Goal: Navigation & Orientation: Find specific page/section

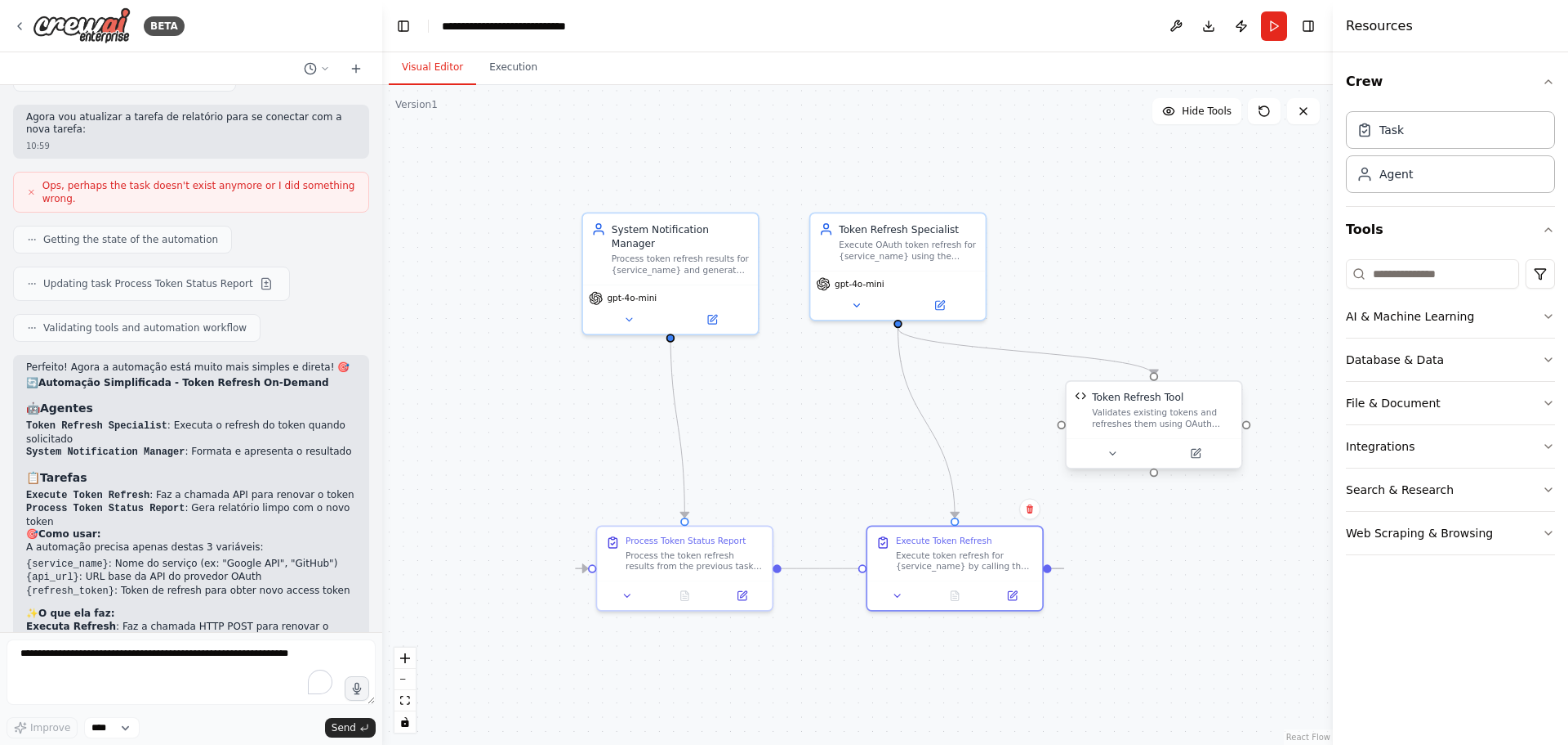
click at [1142, 414] on div "Validates existing tokens and refreshes them using OAuth refresh tokens via RES…" at bounding box center [1163, 417] width 140 height 22
click at [1210, 407] on div "Validates existing tokens and refreshes them using OAuth refresh tokens via RES…" at bounding box center [1163, 417] width 140 height 22
click at [1198, 338] on div ".deletable-edge-delete-btn { width: 20px; height: 20px; border: 0px solid #ffff…" at bounding box center [858, 414] width 951 height 659
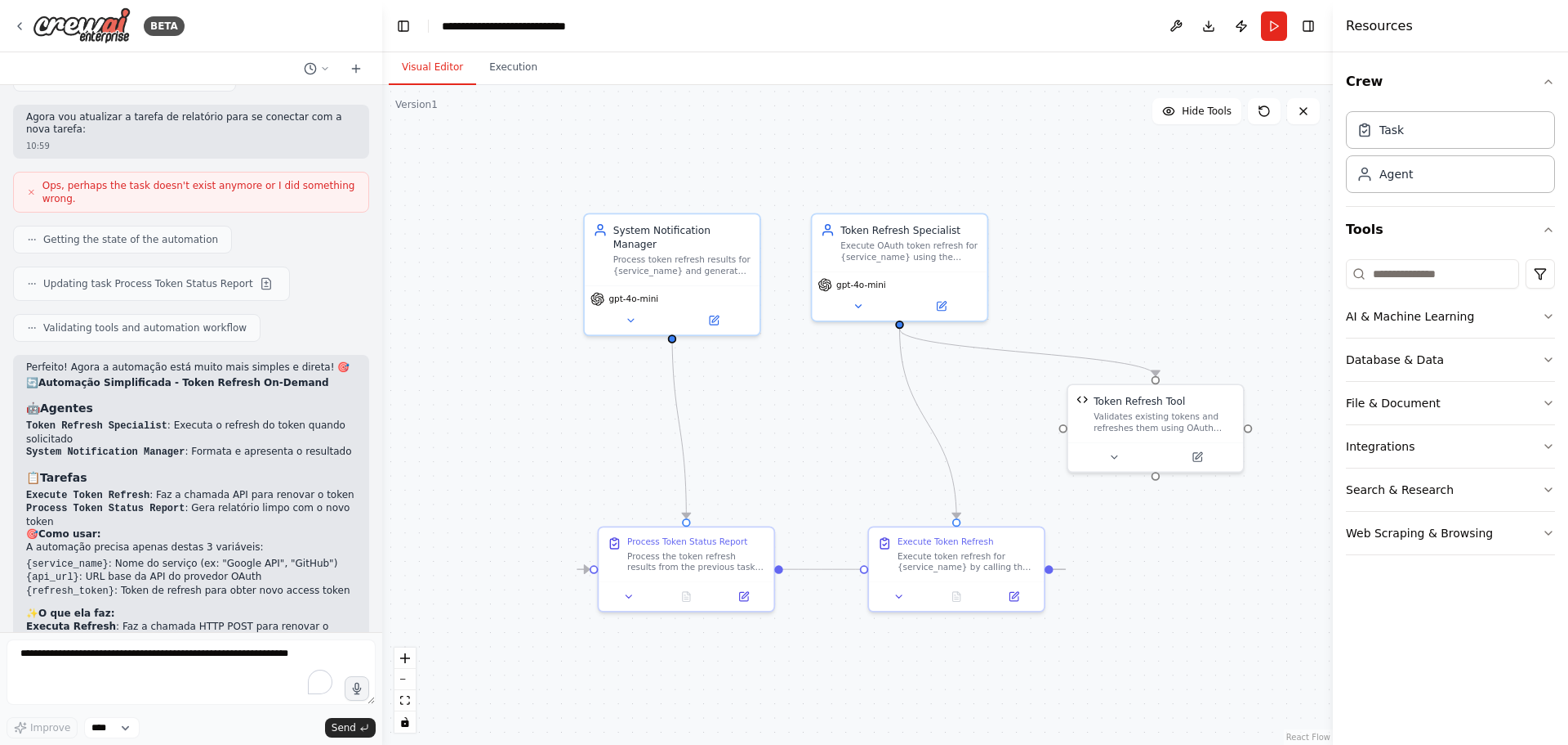
click at [1192, 555] on div ".deletable-edge-delete-btn { width: 20px; height: 20px; border: 0px solid #ffff…" at bounding box center [858, 414] width 951 height 659
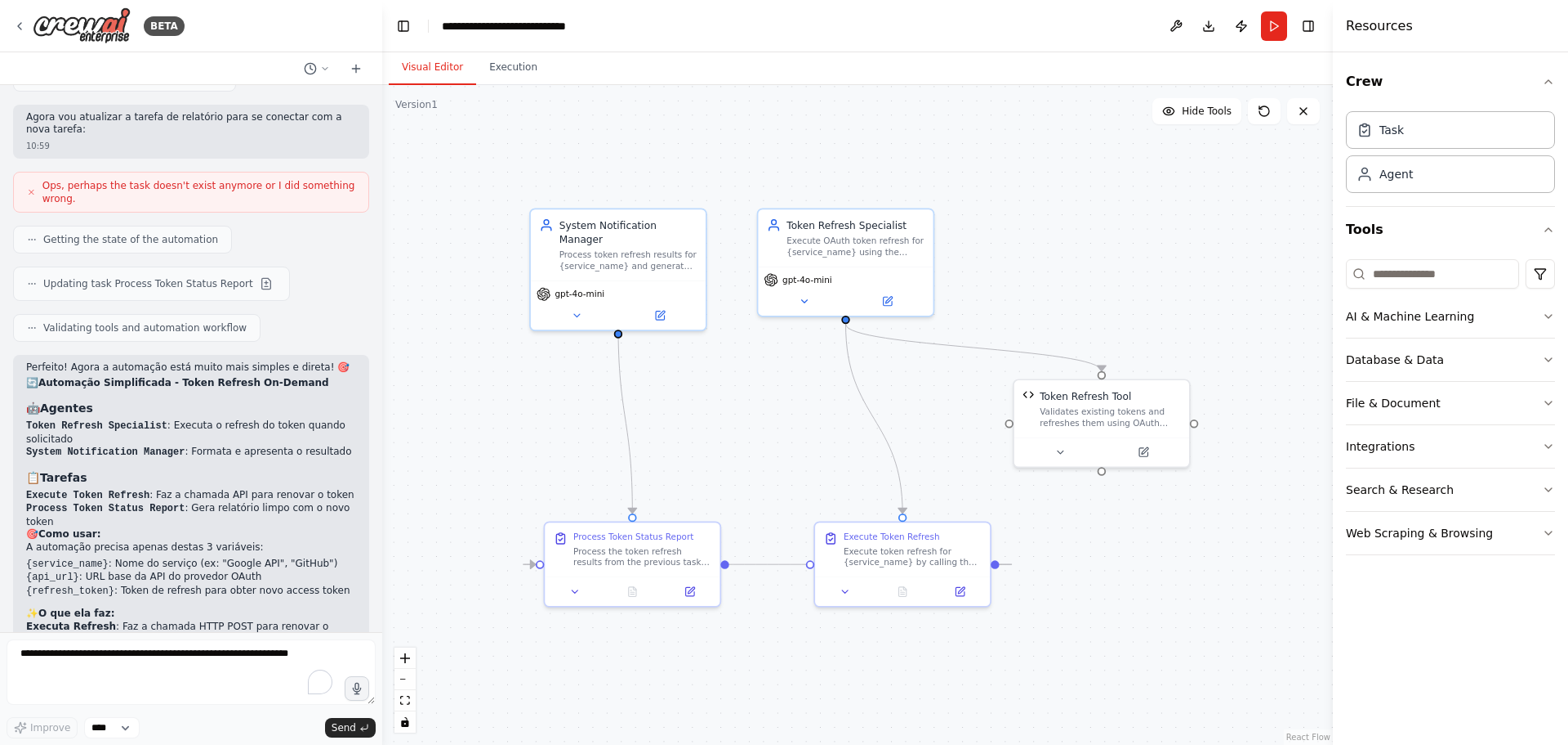
drag, startPoint x: 1198, startPoint y: 559, endPoint x: 1134, endPoint y: 545, distance: 65.5
click at [1134, 545] on div ".deletable-edge-delete-btn { width: 20px; height: 20px; border: 0px solid #ffff…" at bounding box center [858, 414] width 951 height 659
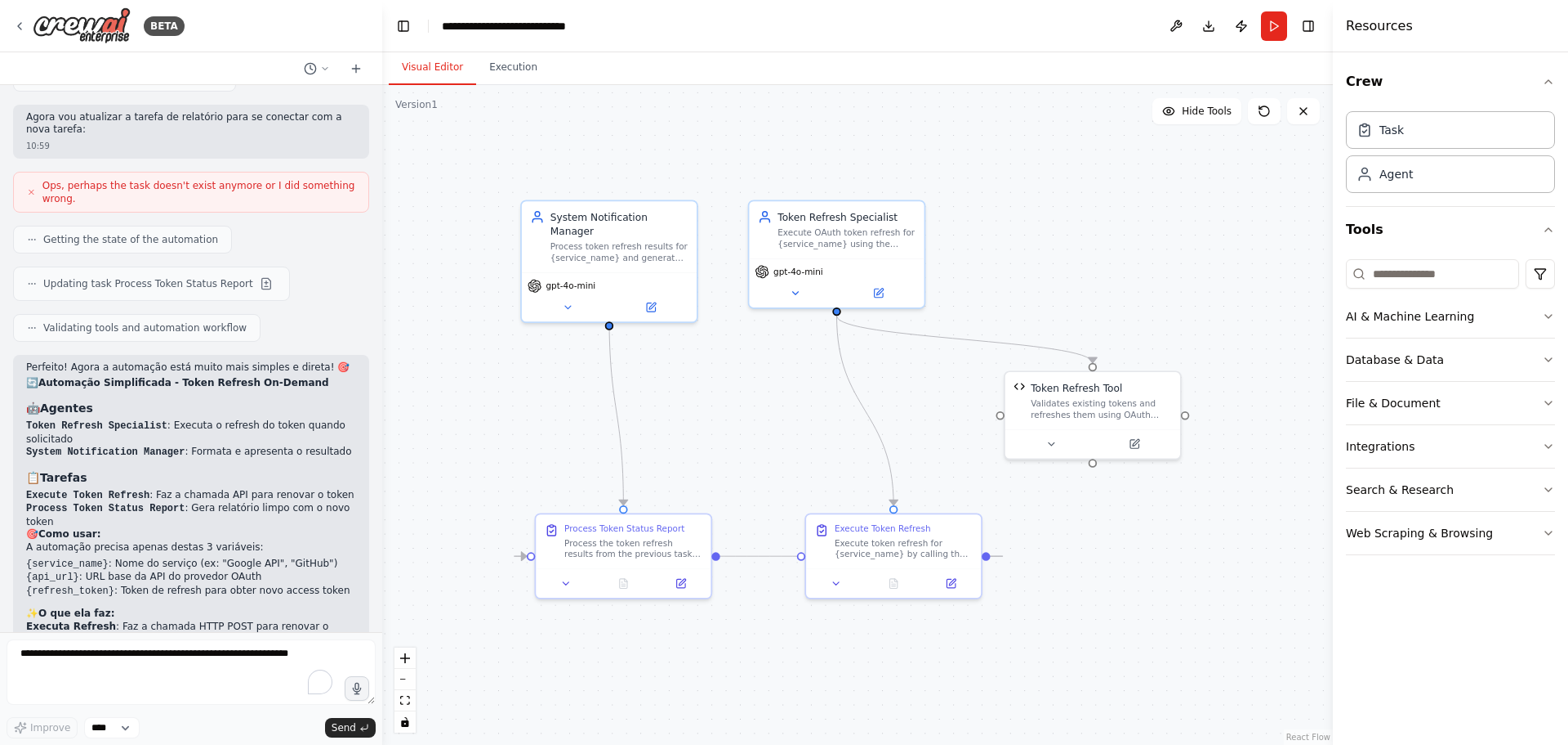
click at [830, 647] on div ".deletable-edge-delete-btn { width: 20px; height: 20px; border: 0px solid #ffff…" at bounding box center [858, 414] width 951 height 659
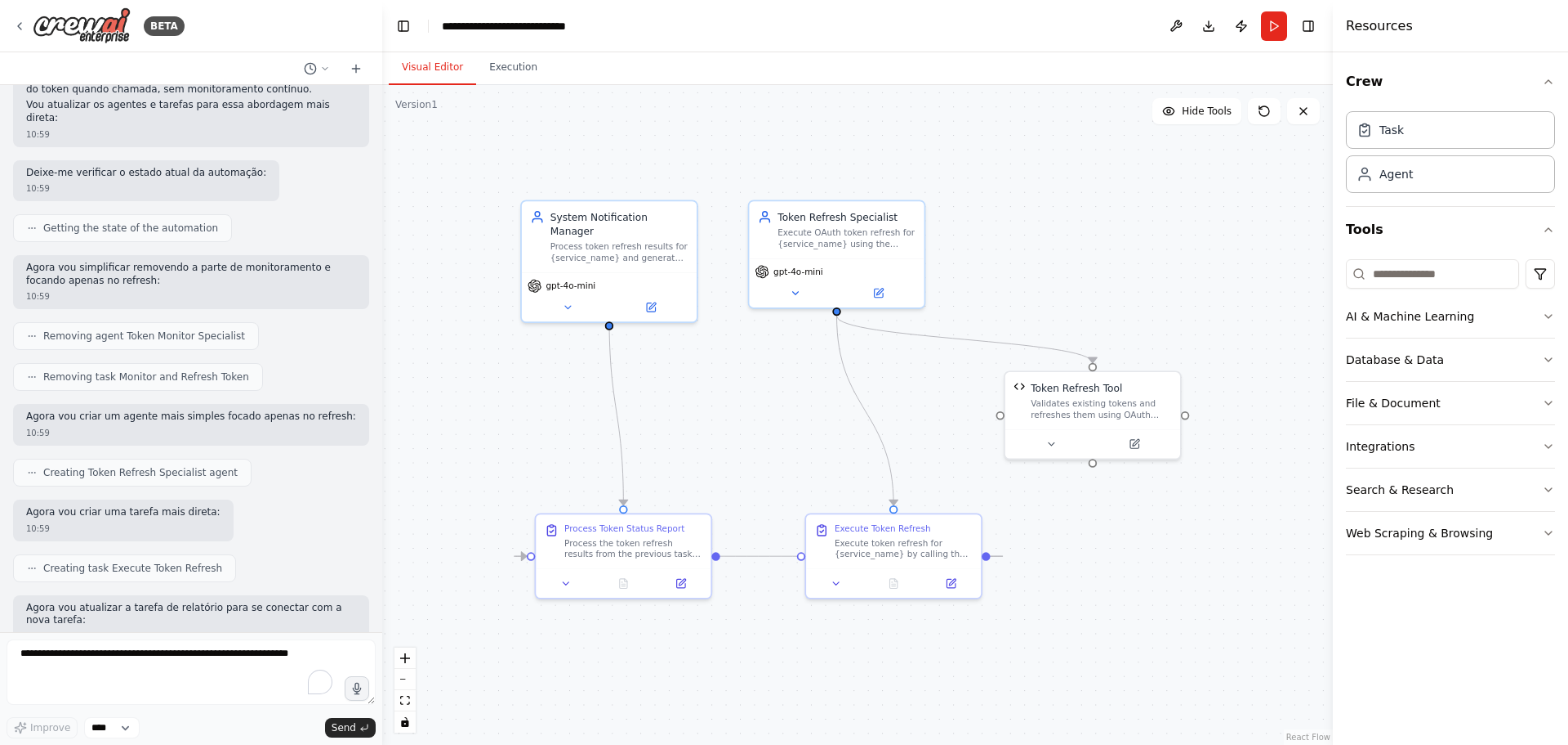
scroll to position [3095, 0]
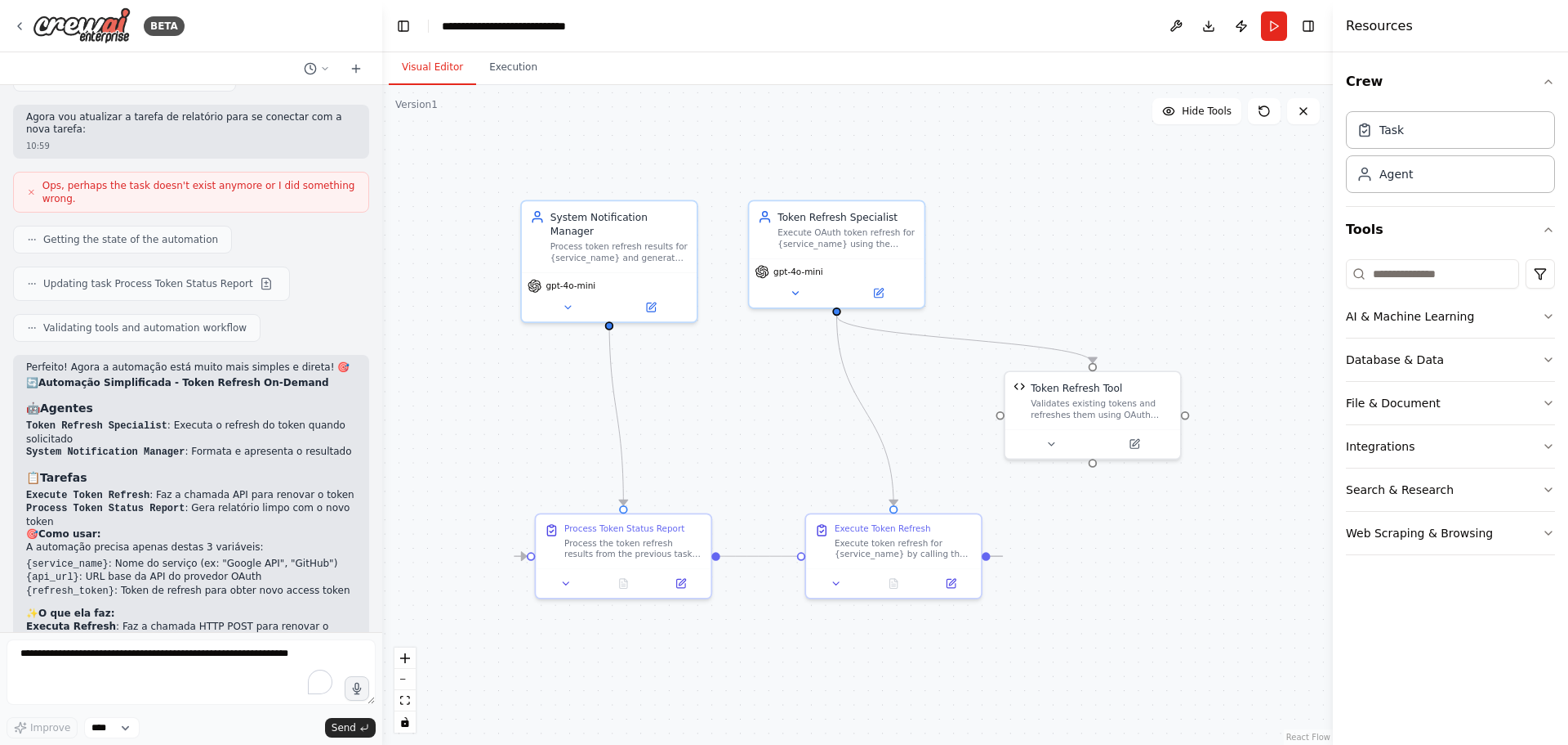
click at [1019, 710] on div ".deletable-edge-delete-btn { width: 20px; height: 20px; border: 0px solid #ffff…" at bounding box center [858, 414] width 951 height 659
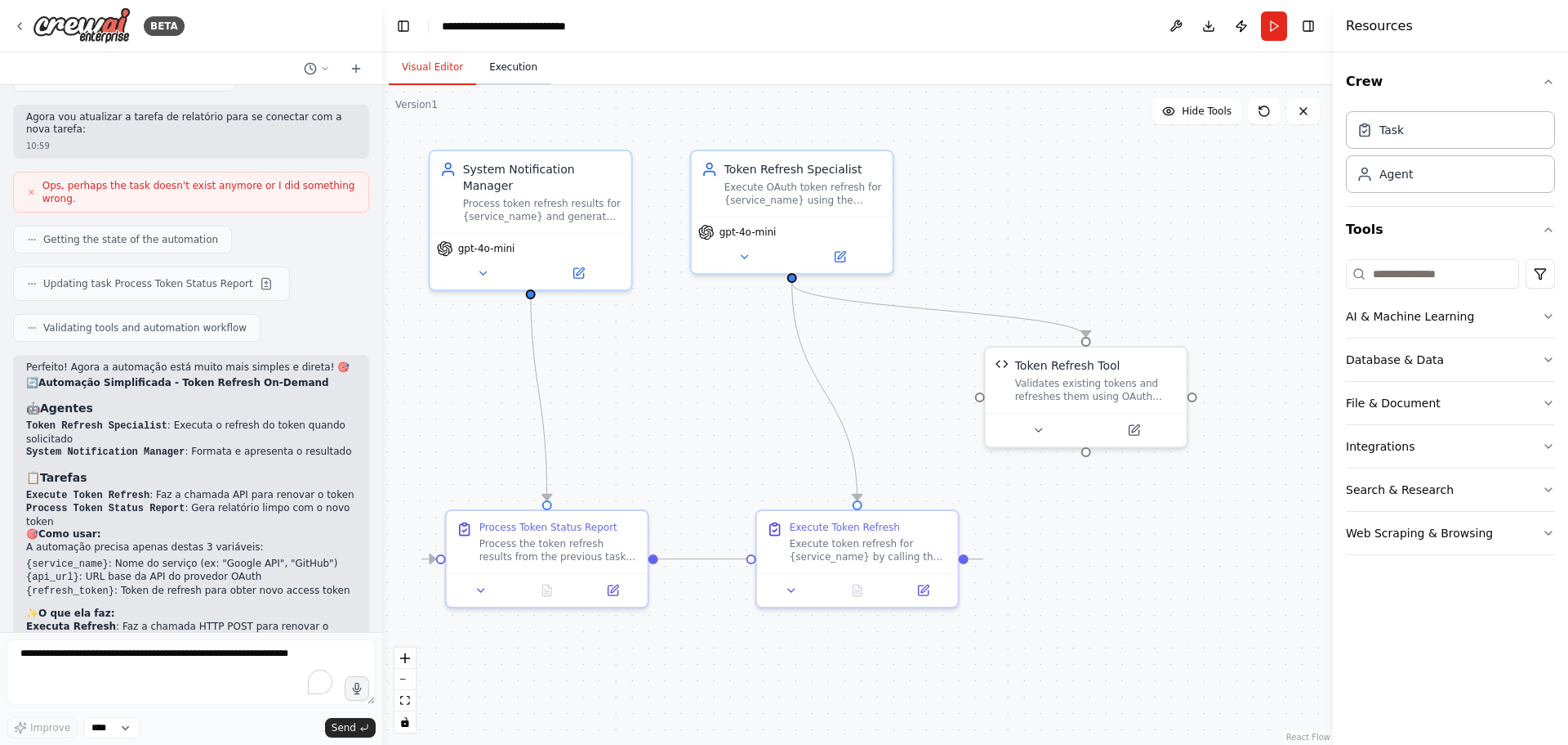
click at [519, 65] on button "Execution" at bounding box center [514, 67] width 74 height 34
click at [417, 65] on button "Visual Editor" at bounding box center [433, 67] width 88 height 34
click at [1128, 690] on div ".deletable-edge-delete-btn { width: 20px; height: 20px; border: 0px solid #ffff…" at bounding box center [858, 414] width 951 height 659
click at [22, 21] on icon at bounding box center [19, 25] width 13 height 13
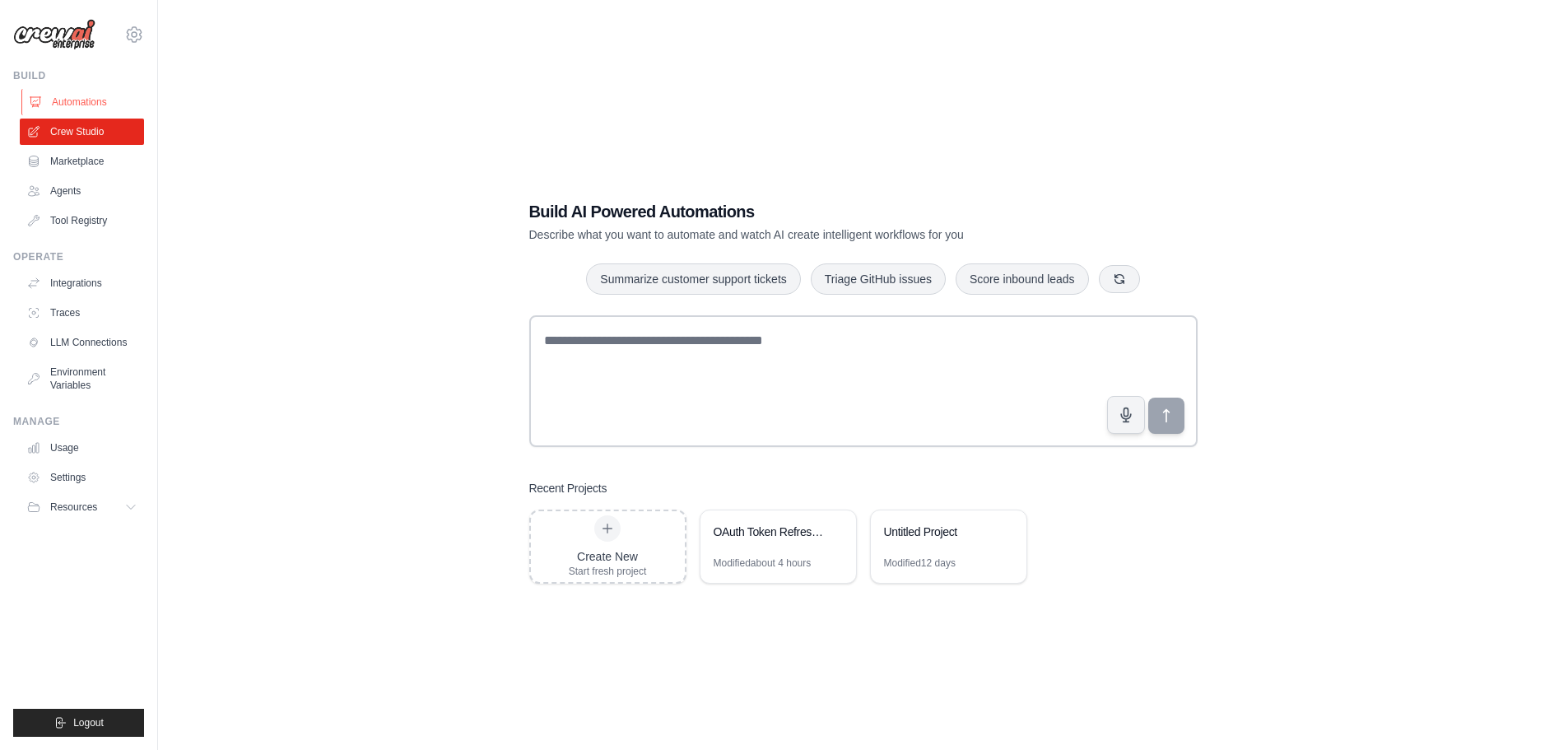
click at [103, 98] on link "Automations" at bounding box center [83, 102] width 125 height 27
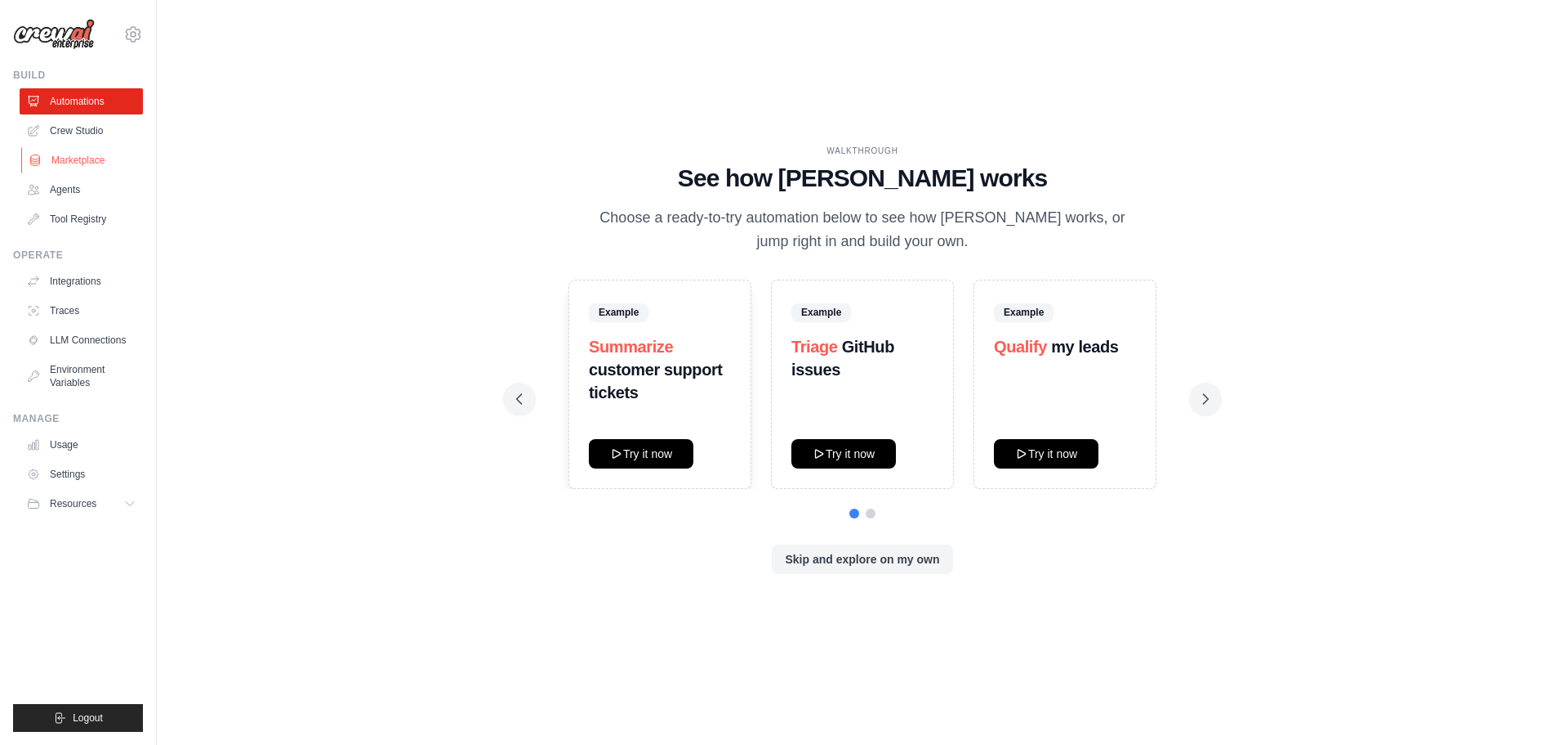
click at [57, 160] on link "Marketplace" at bounding box center [83, 160] width 124 height 26
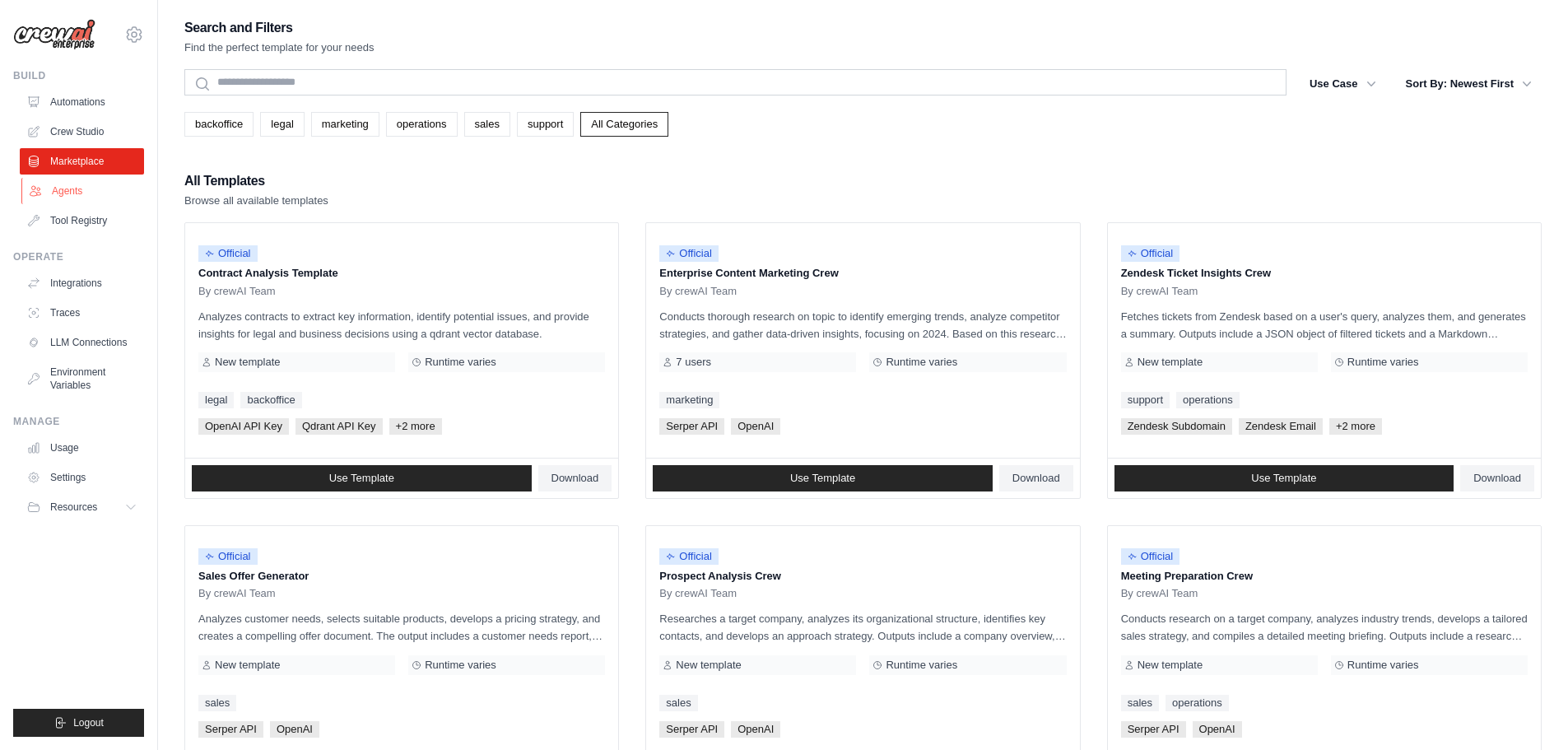
click at [55, 193] on link "Agents" at bounding box center [83, 190] width 125 height 27
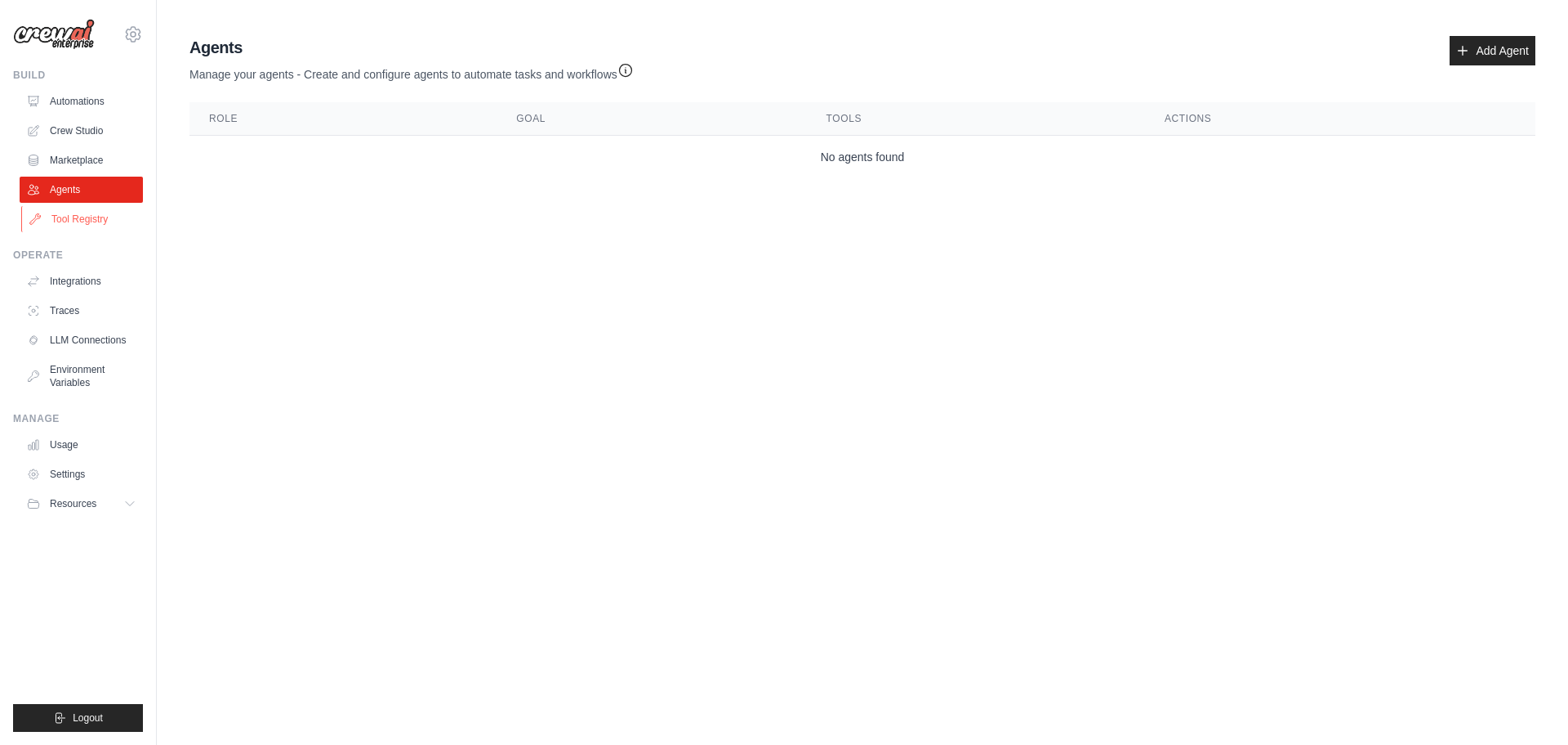
click at [92, 219] on link "Tool Registry" at bounding box center [83, 218] width 124 height 26
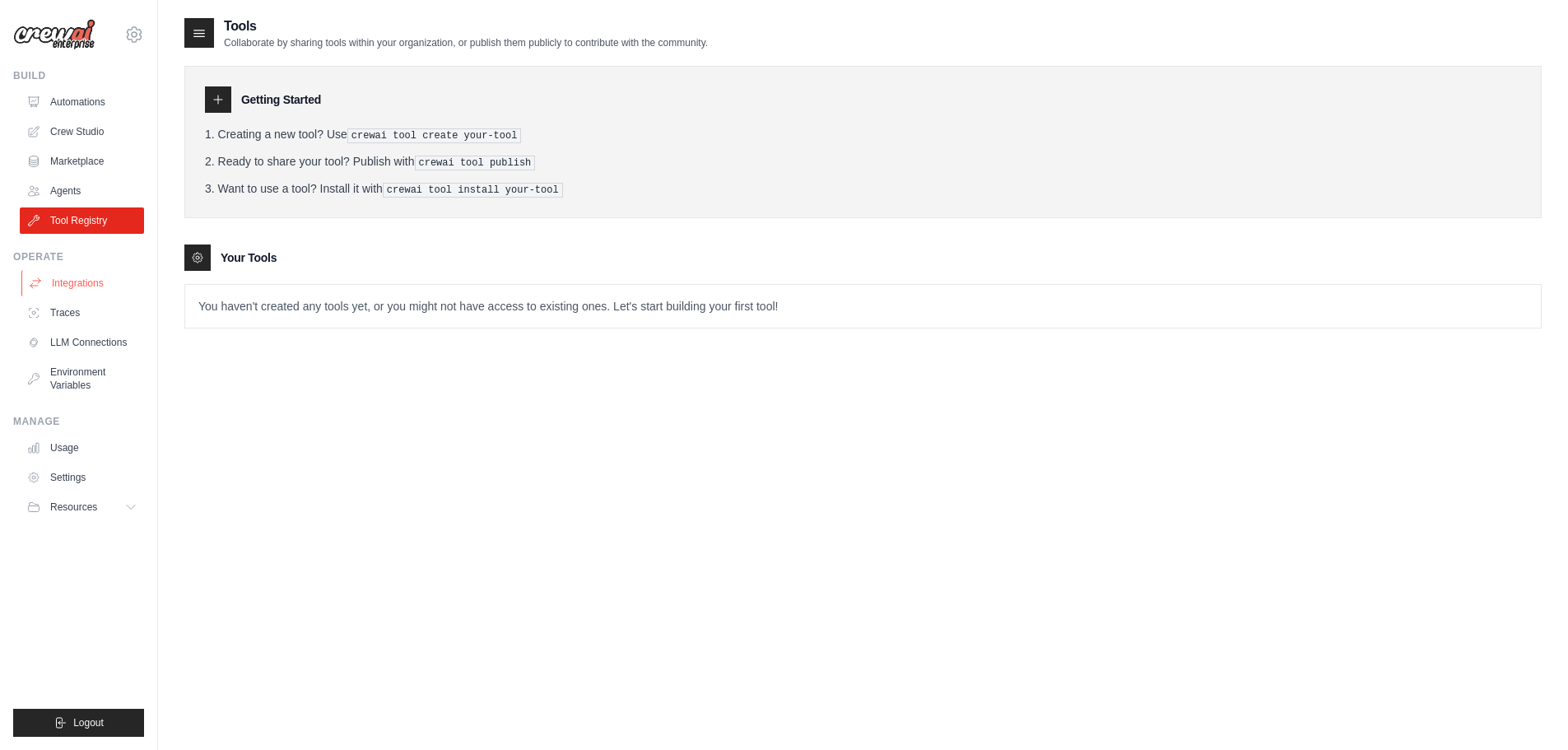
click at [95, 277] on link "Integrations" at bounding box center [83, 283] width 125 height 27
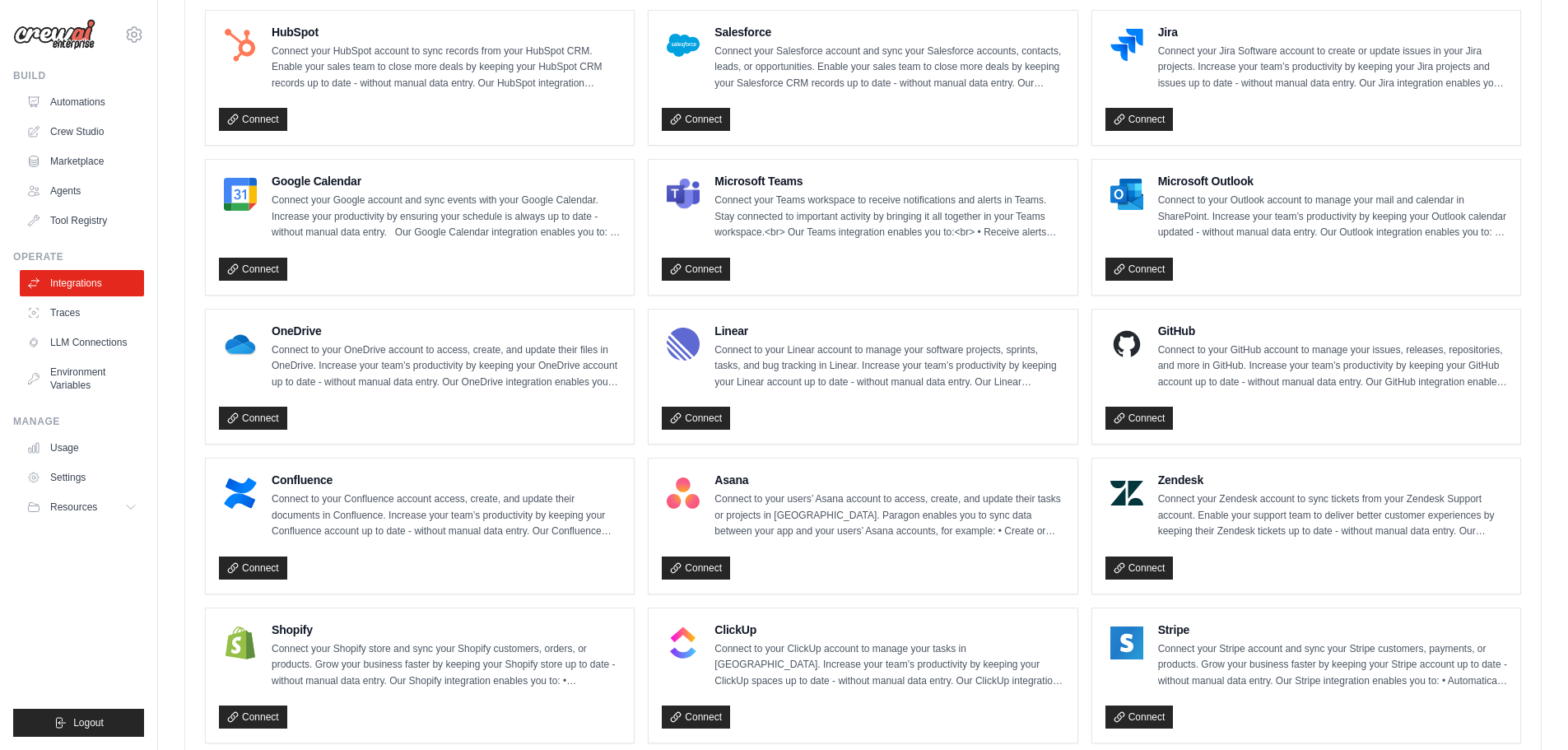
scroll to position [830, 0]
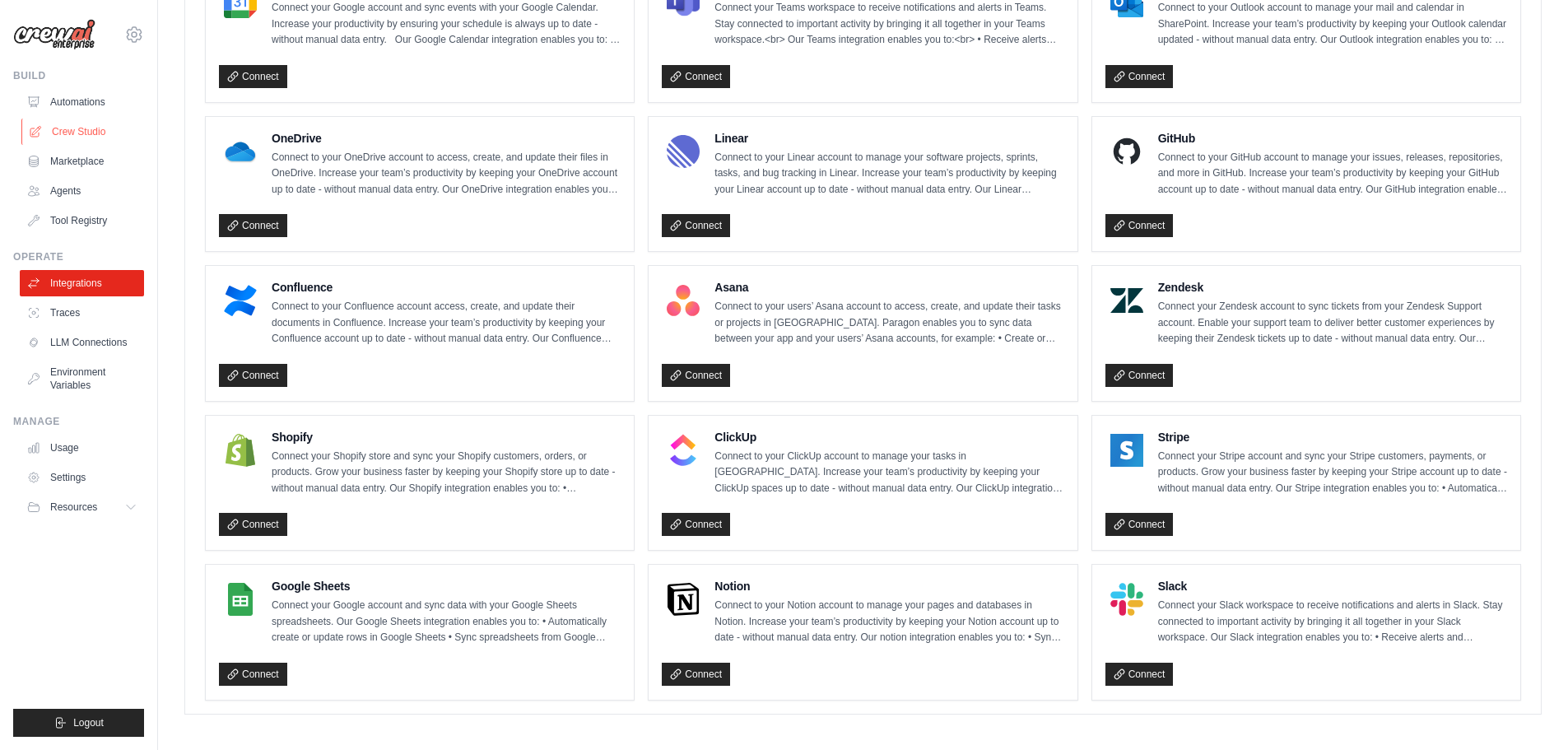
click at [89, 133] on link "Crew Studio" at bounding box center [83, 132] width 125 height 27
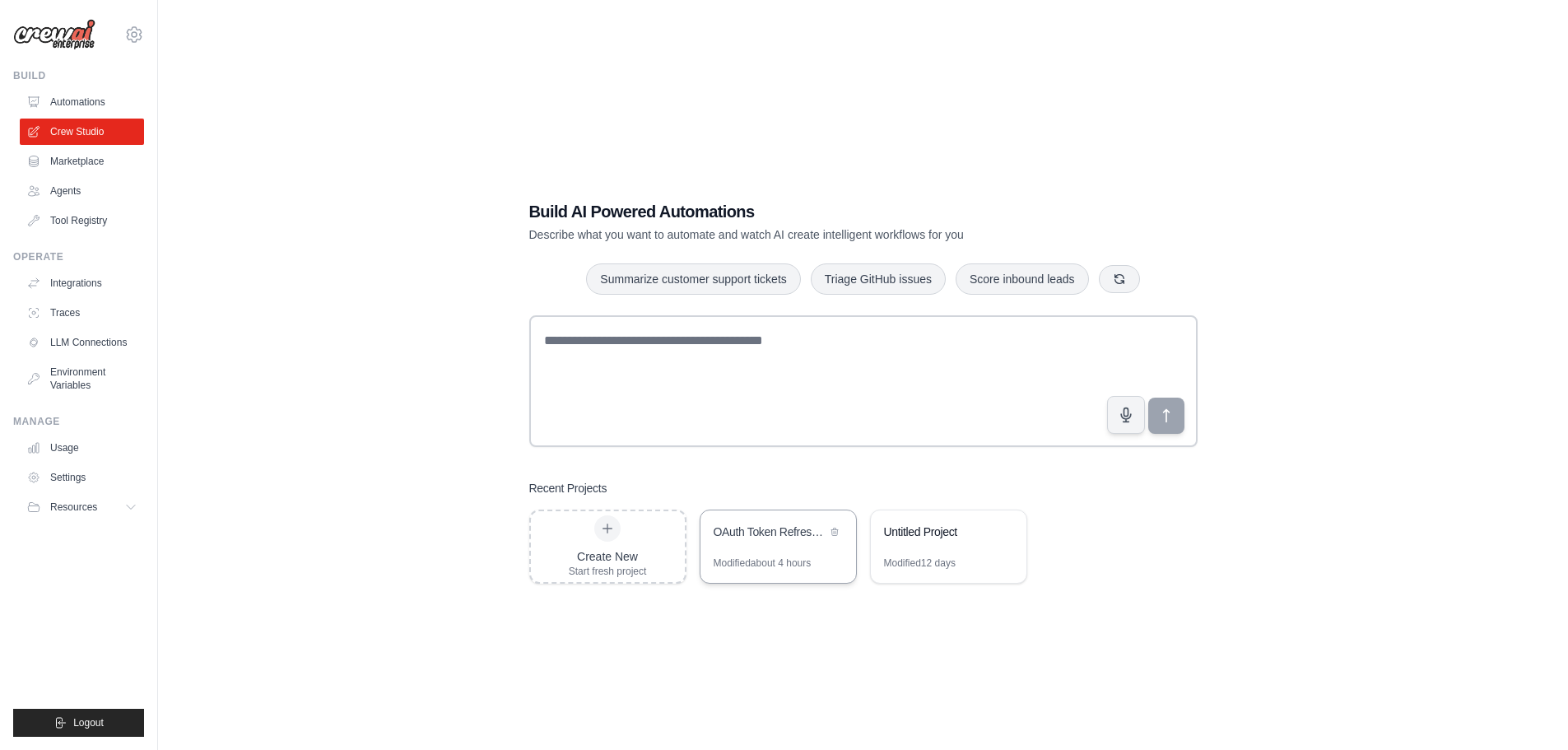
click at [754, 552] on div "OAuth Token Refresh Automation" at bounding box center [778, 533] width 155 height 46
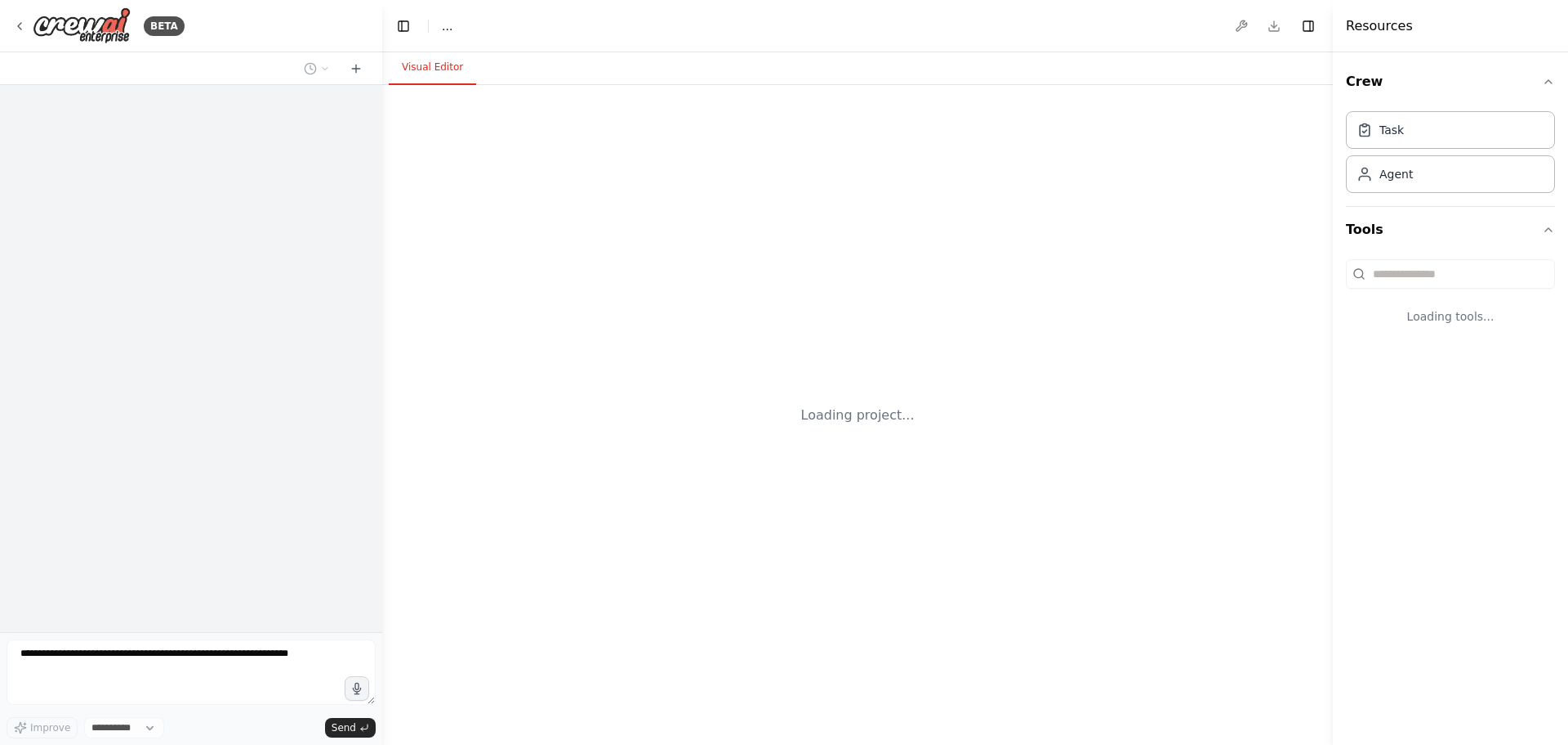
select select "****"
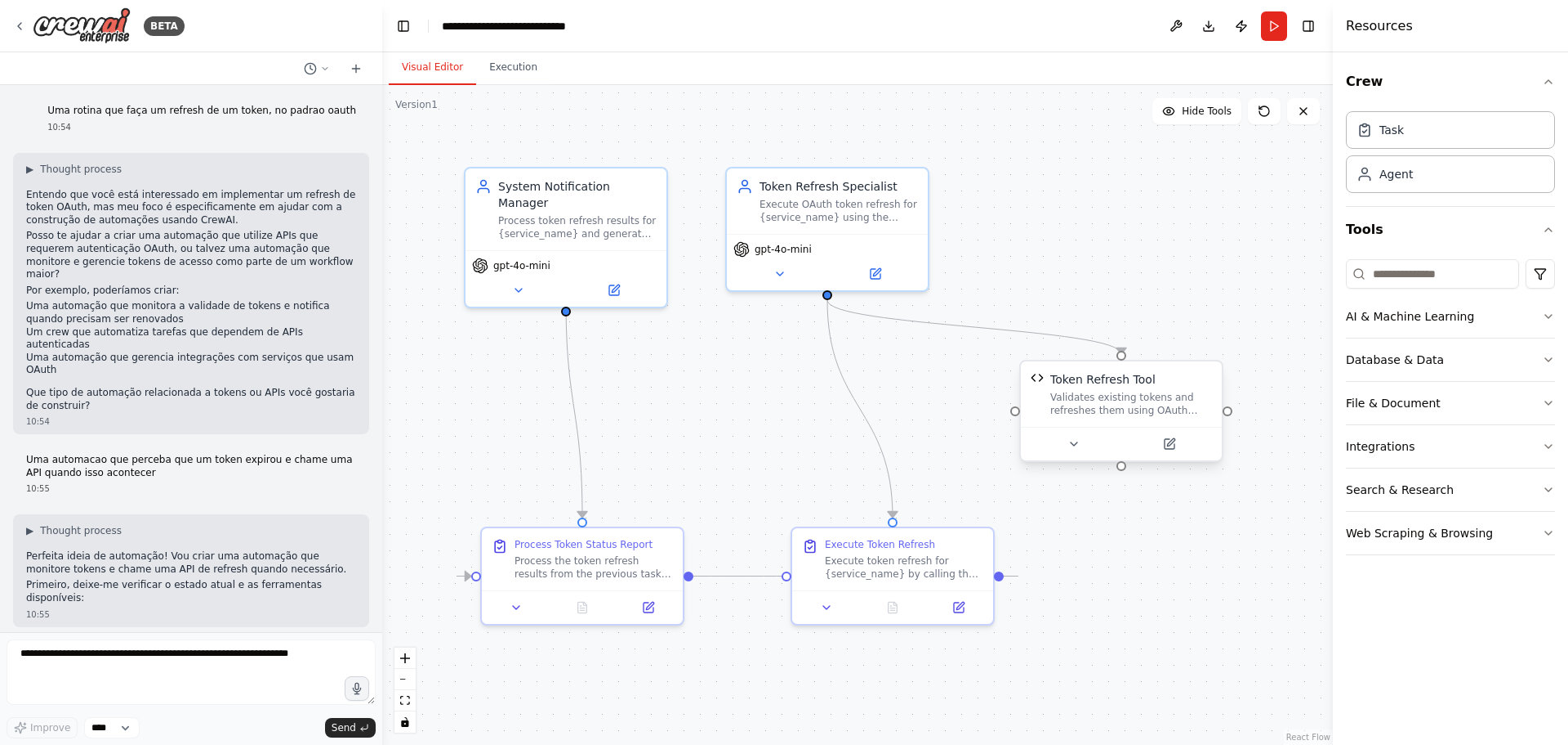
scroll to position [3088, 0]
